Goal: Check status: Check status

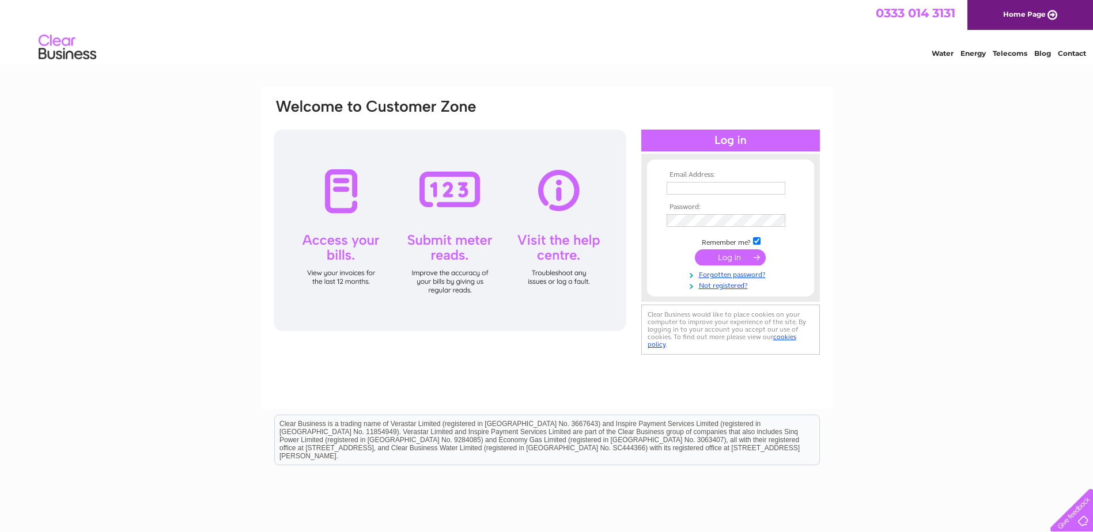
type input "accountspayable@nstauthority.co.uk"
click at [716, 260] on input "submit" at bounding box center [730, 258] width 71 height 16
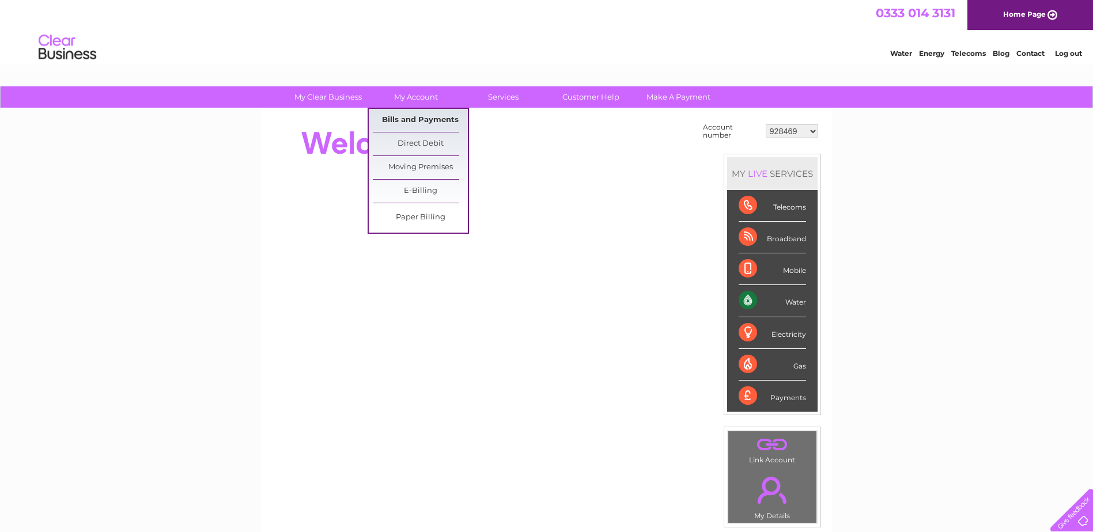
click at [409, 116] on link "Bills and Payments" at bounding box center [420, 120] width 95 height 23
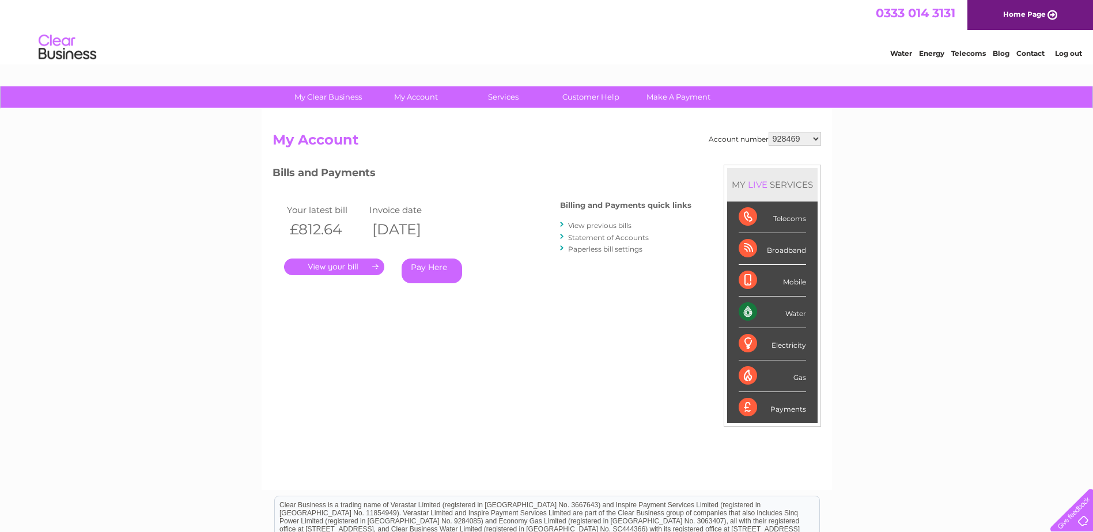
click at [821, 141] on select "928469 985280 30291669" at bounding box center [795, 139] width 52 height 14
click at [589, 236] on link "Statement of Accounts" at bounding box center [608, 237] width 81 height 9
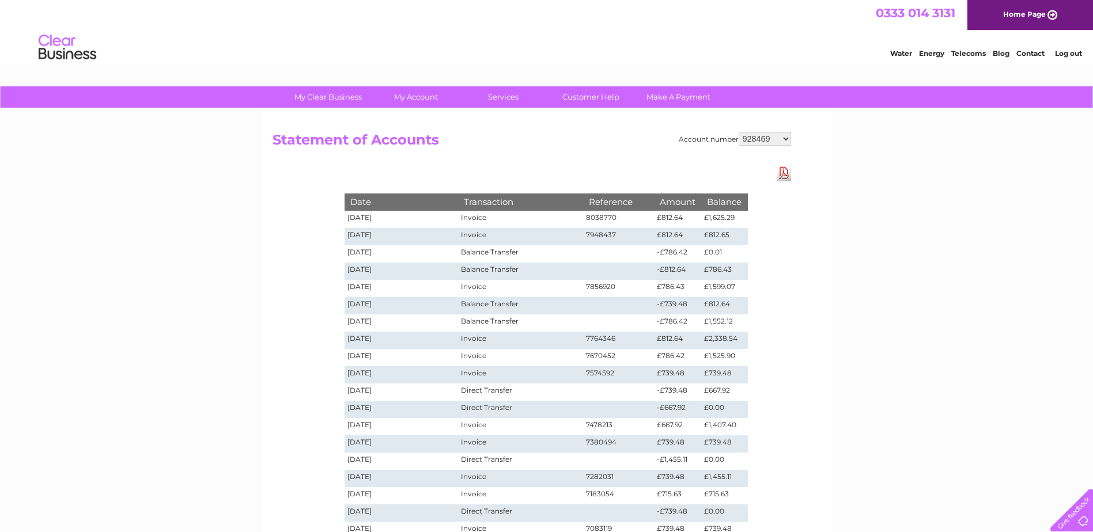
click at [783, 137] on select "928469 985280 30291669" at bounding box center [765, 139] width 52 height 14
select select "985280"
click at [739, 132] on select "928469 985280 30291669" at bounding box center [765, 139] width 52 height 14
click at [785, 137] on select "928469 985280 30291669" at bounding box center [765, 139] width 52 height 14
select select "30291669"
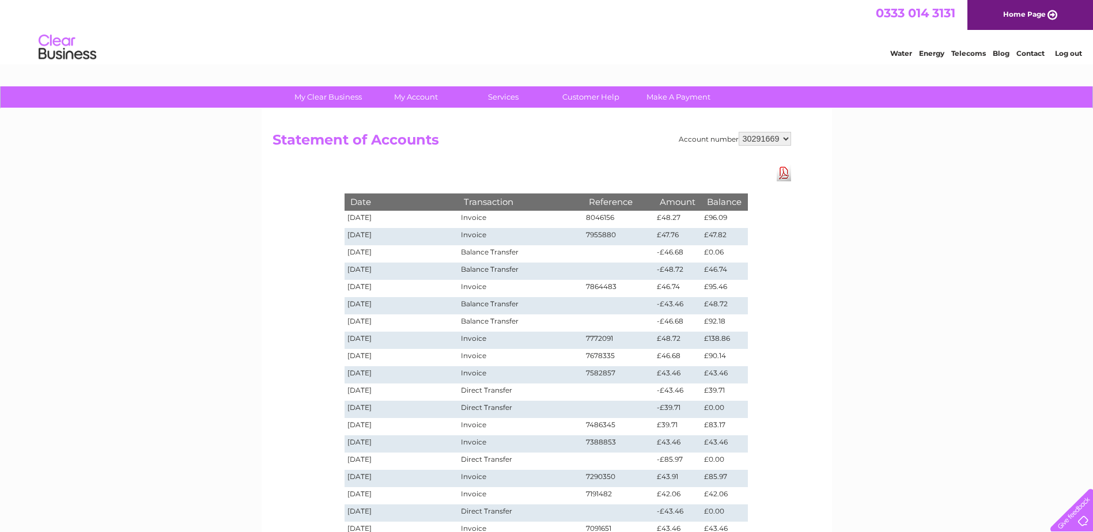
click at [739, 132] on select "928469 985280 30291669" at bounding box center [765, 139] width 52 height 14
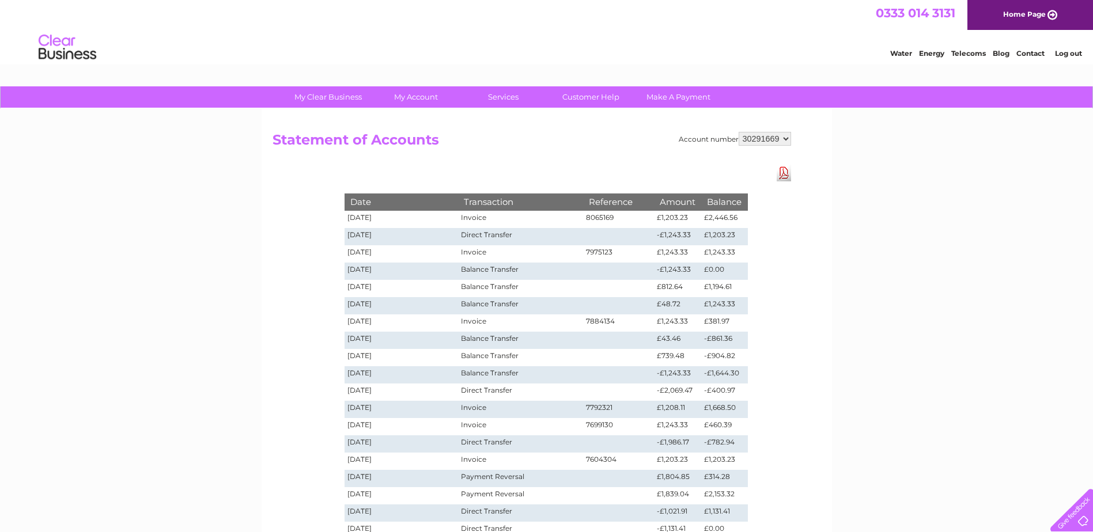
click at [786, 138] on select "928469 985280 30291669" at bounding box center [765, 139] width 52 height 14
select select "985280"
click at [739, 132] on select "928469 985280 30291669" at bounding box center [765, 139] width 52 height 14
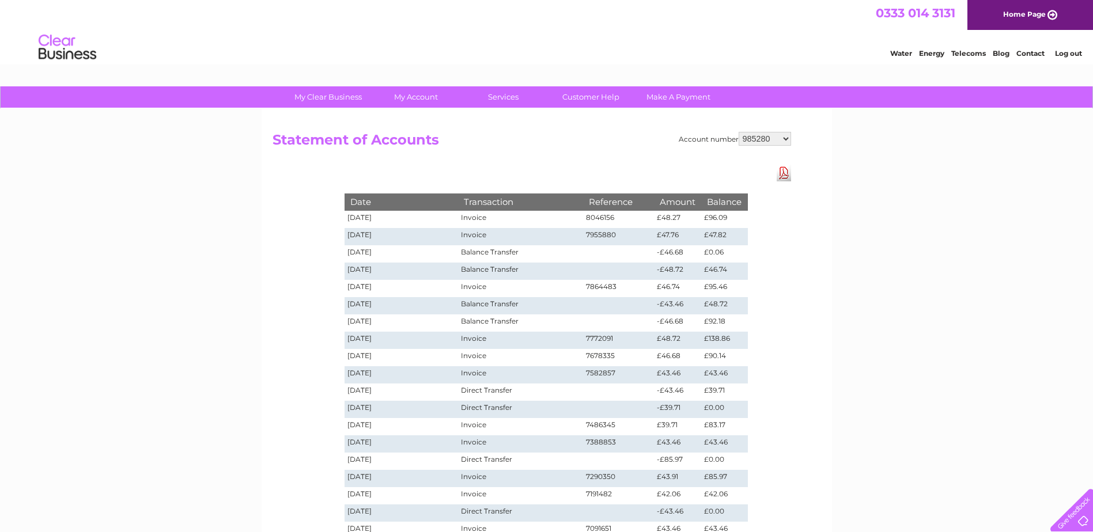
click at [785, 137] on select "928469 985280 30291669" at bounding box center [765, 139] width 52 height 14
select select "928469"
click at [739, 132] on select "928469 985280 30291669" at bounding box center [765, 139] width 52 height 14
